Goal: Task Accomplishment & Management: Complete application form

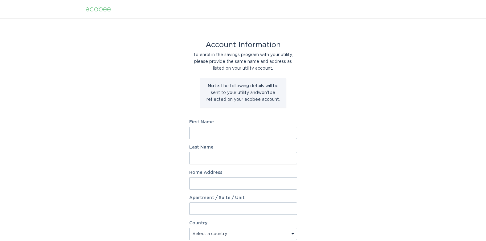
drag, startPoint x: 223, startPoint y: 134, endPoint x: 233, endPoint y: 129, distance: 11.2
click at [223, 134] on input "First Name" at bounding box center [243, 133] width 108 height 12
type input "[PERSON_NAME]"
click at [195, 159] on input "Last Name" at bounding box center [243, 158] width 108 height 12
type input "[PERSON_NAME]"
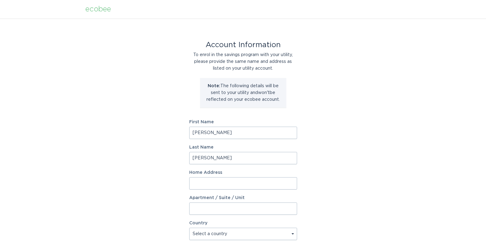
click at [206, 183] on input "Home Address" at bounding box center [243, 183] width 108 height 12
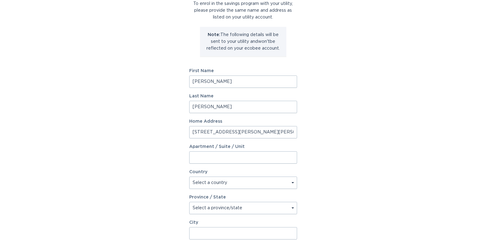
scroll to position [92, 0]
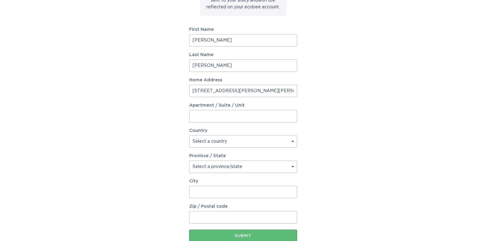
type input "[STREET_ADDRESS][PERSON_NAME][PERSON_NAME]"
click at [292, 141] on select "Select a country [GEOGRAPHIC_DATA] [GEOGRAPHIC_DATA]" at bounding box center [243, 141] width 108 height 12
select select "US"
click at [189, 135] on select "Select a country [GEOGRAPHIC_DATA] [GEOGRAPHIC_DATA]" at bounding box center [243, 141] width 108 height 12
click at [291, 166] on select "Select a province/state [US_STATE] [US_STATE] [US_STATE] [US_STATE] [US_STATE] …" at bounding box center [243, 167] width 108 height 12
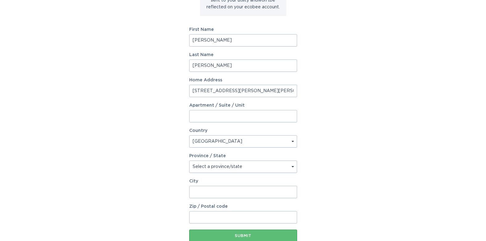
select select "AL"
click at [189, 161] on select "Select a province/state [US_STATE] [US_STATE] [US_STATE] [US_STATE] [US_STATE] …" at bounding box center [243, 167] width 108 height 12
click at [223, 190] on input "City" at bounding box center [243, 192] width 108 height 12
type input "[GEOGRAPHIC_DATA]"
click at [212, 218] on input "Zip / Postal code" at bounding box center [243, 217] width 108 height 12
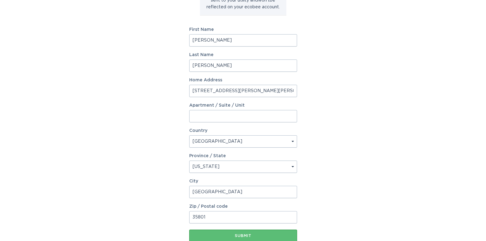
type input "35801"
click at [377, 142] on div "Account Information To enrol in the savings program with your utility, please p…" at bounding box center [243, 96] width 486 height 340
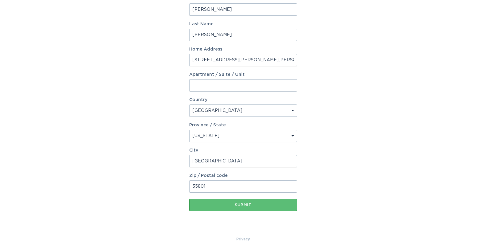
scroll to position [134, 0]
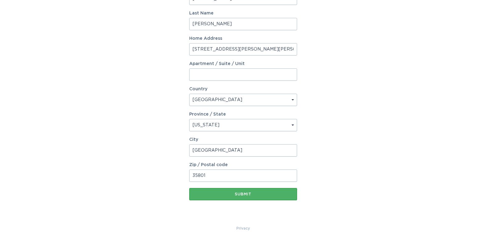
click at [244, 194] on div "Submit" at bounding box center [243, 194] width 102 height 4
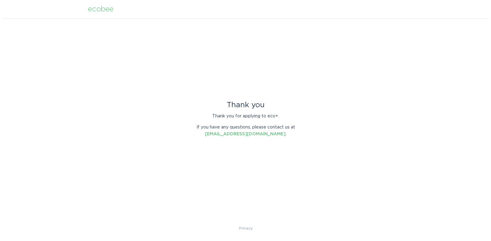
scroll to position [0, 0]
